Goal: Task Accomplishment & Management: Complete application form

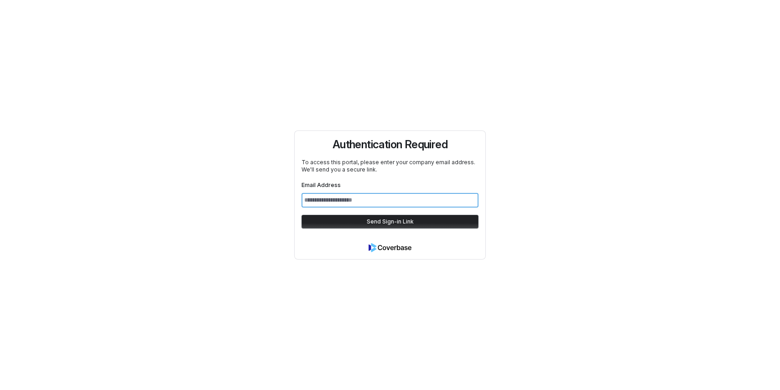
click at [410, 200] on input "Email Address" at bounding box center [390, 200] width 177 height 15
type input "**********"
click at [408, 221] on button "Send Sign-in Link" at bounding box center [390, 222] width 177 height 14
